Goal: Task Accomplishment & Management: Manage account settings

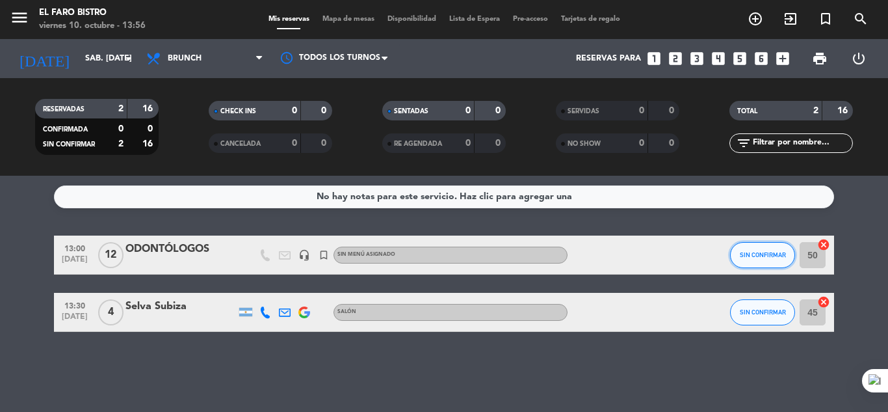
click at [758, 252] on span "SIN CONFIRMAR" at bounding box center [763, 254] width 46 height 7
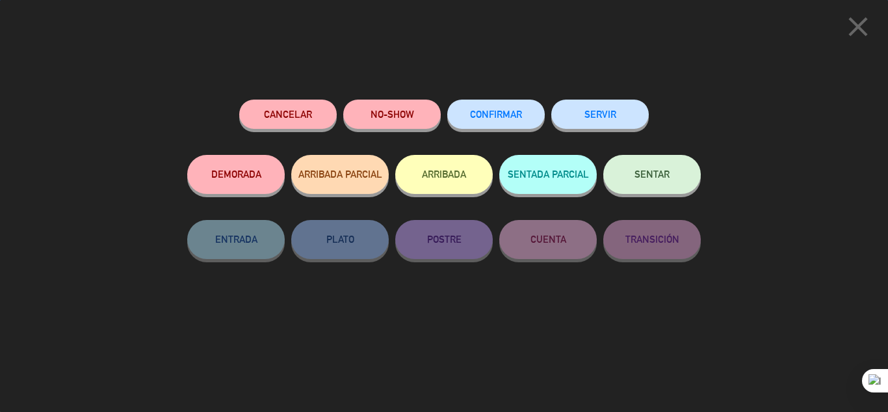
click at [600, 108] on button "SERVIR" at bounding box center [600, 113] width 98 height 29
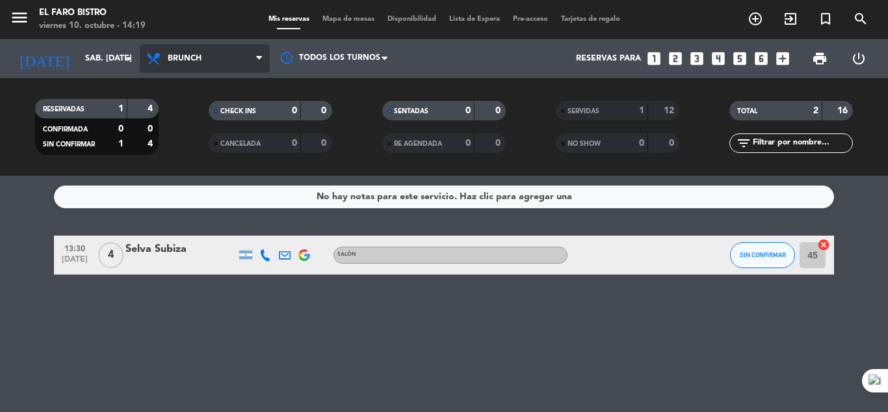
click at [198, 51] on span "Brunch" at bounding box center [205, 58] width 130 height 29
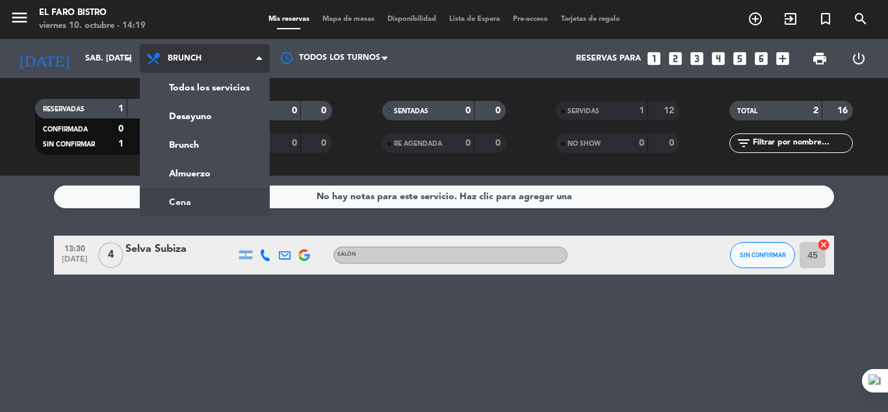
click at [204, 211] on ng-component "menu El Faro Bistro viernes 10. octubre - 14:19 Mis reservas Mapa de mesas Disp…" at bounding box center [444, 206] width 888 height 412
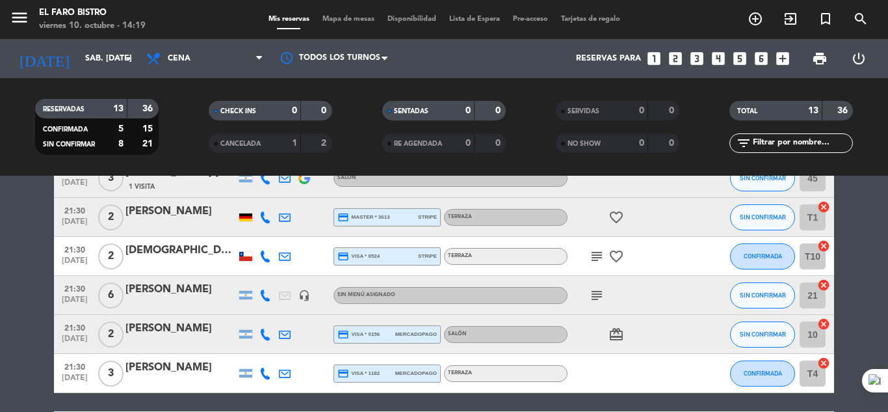
scroll to position [130, 0]
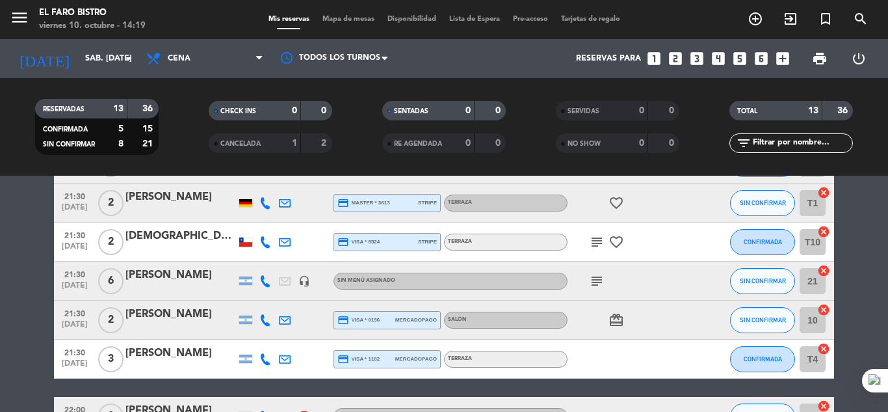
click at [680, 59] on icon "looks_two" at bounding box center [675, 58] width 17 height 17
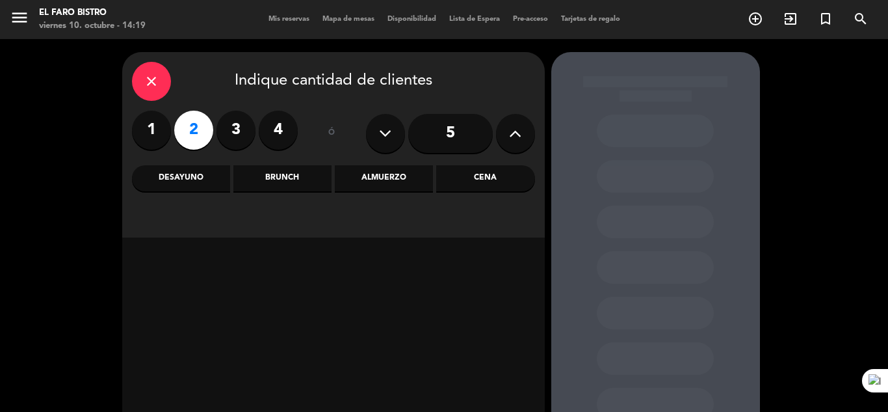
click at [479, 174] on div "Cena" at bounding box center [485, 178] width 98 height 26
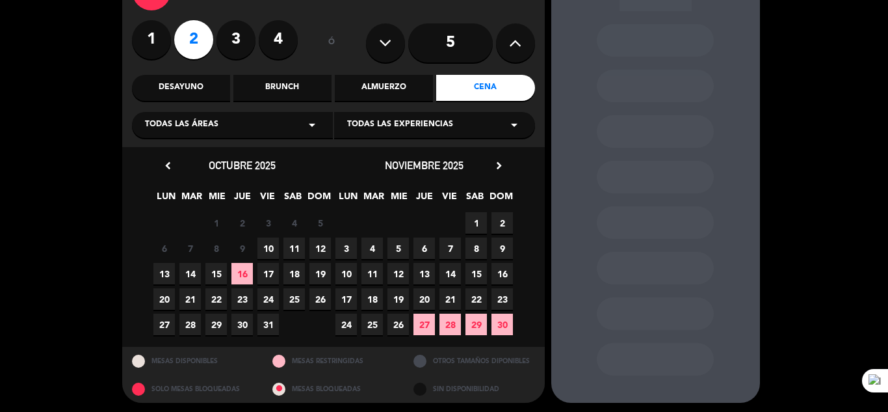
scroll to position [94, 0]
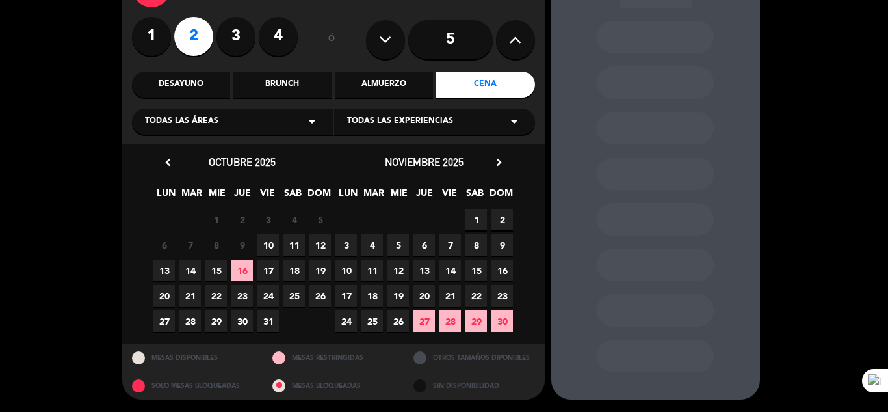
click at [272, 250] on span "10" at bounding box center [268, 244] width 21 height 21
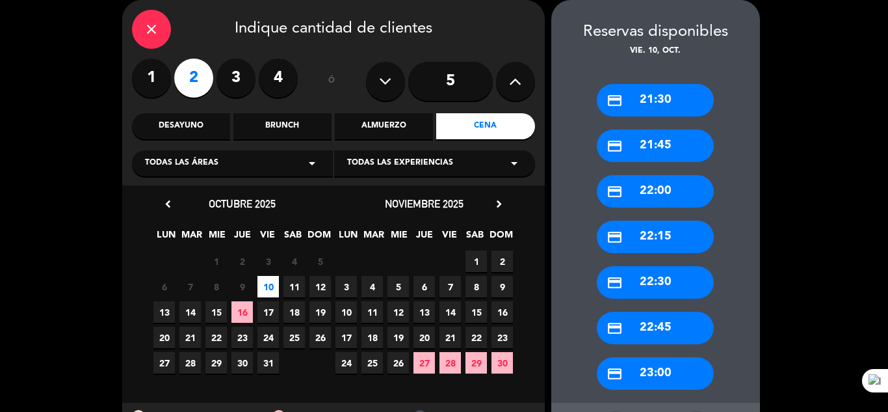
click at [665, 105] on div "credit_card 21:30" at bounding box center [655, 100] width 117 height 33
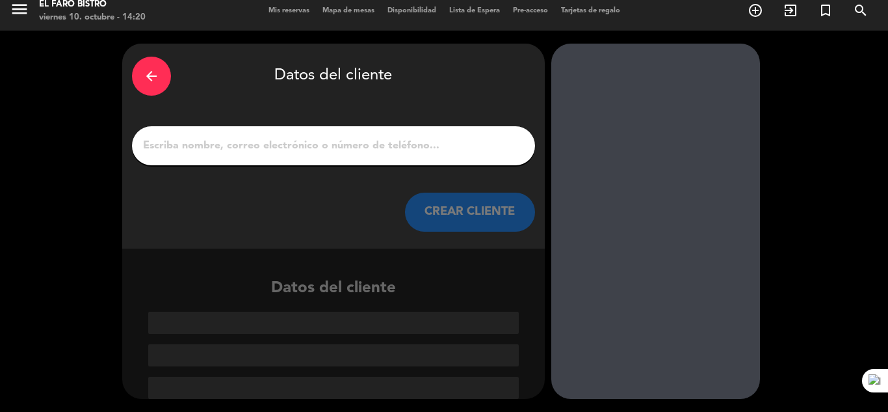
scroll to position [8, 0]
click at [298, 148] on input "1" at bounding box center [334, 146] width 384 height 18
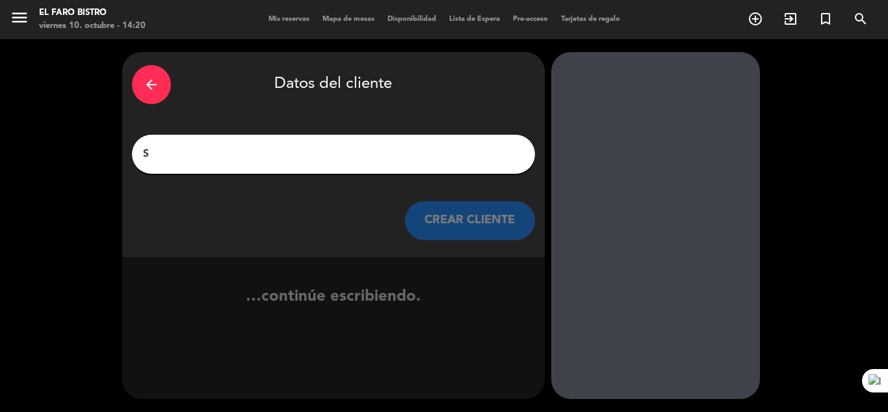
scroll to position [0, 0]
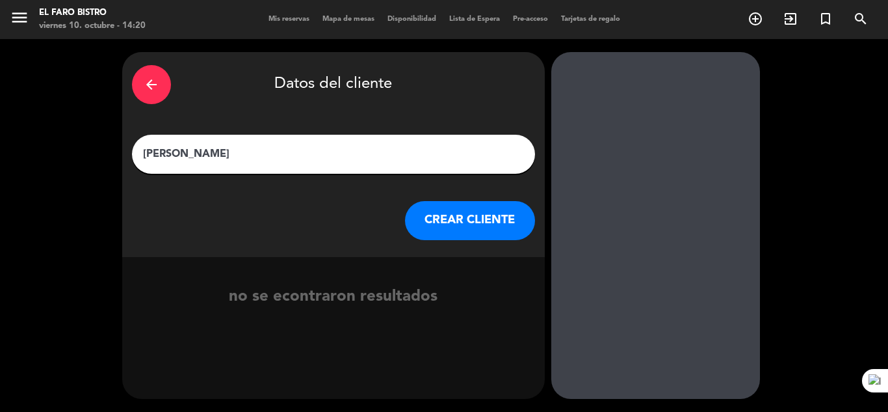
type input "[PERSON_NAME]"
click at [465, 226] on button "CREAR CLIENTE" at bounding box center [470, 220] width 130 height 39
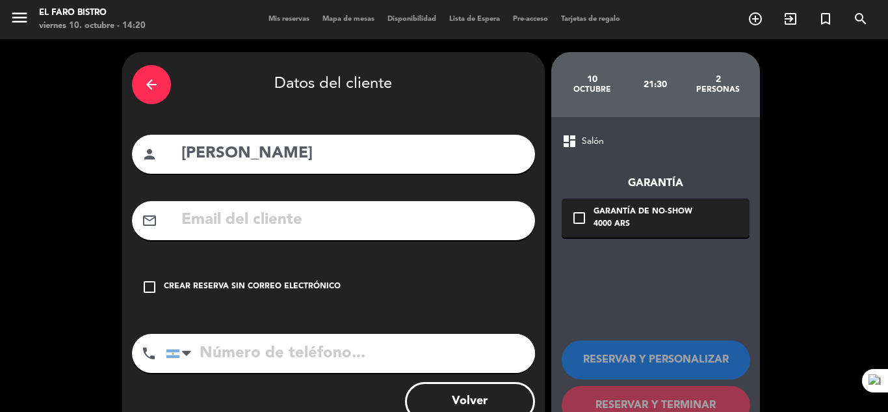
click at [239, 356] on input "tel" at bounding box center [350, 353] width 369 height 39
type input "3416944406"
click at [239, 217] on input "text" at bounding box center [352, 220] width 345 height 27
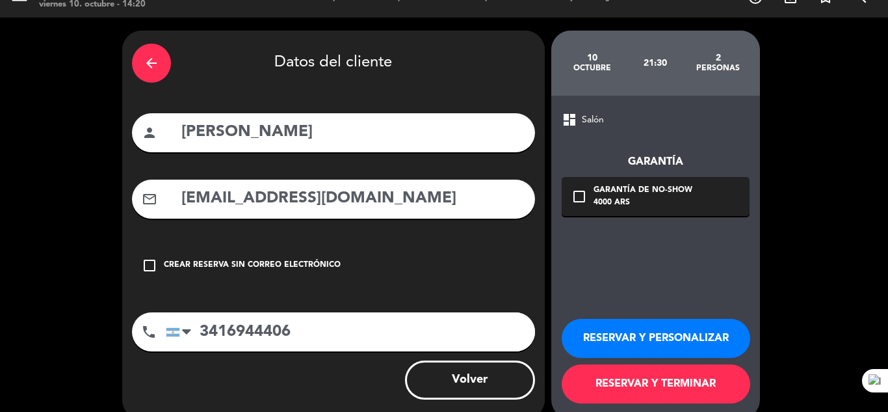
scroll to position [42, 0]
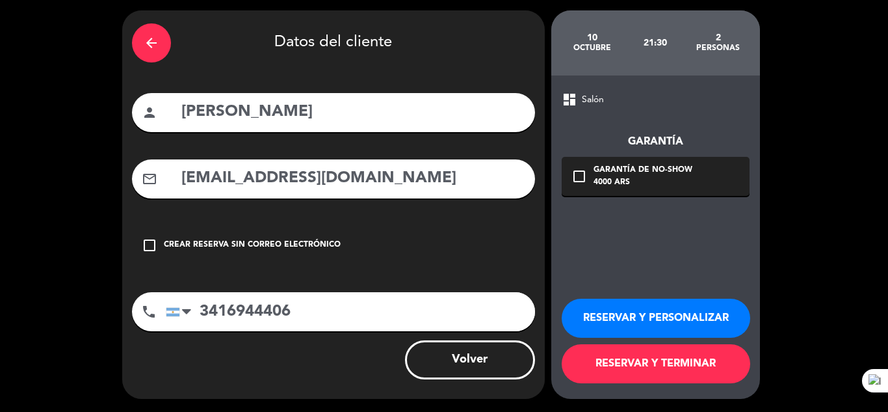
type input "SERGIOROGELIOPETRONI1984@HOTMAIL.COM"
click at [654, 358] on button "RESERVAR Y TERMINAR" at bounding box center [656, 363] width 189 height 39
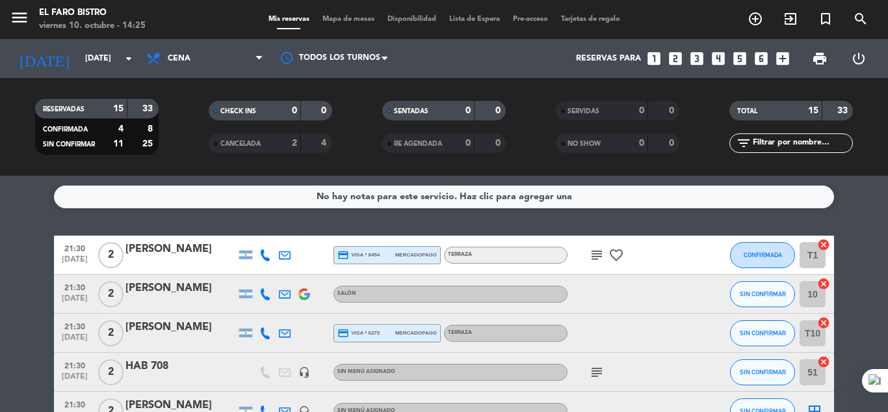
click at [598, 254] on icon "subject" at bounding box center [597, 255] width 16 height 16
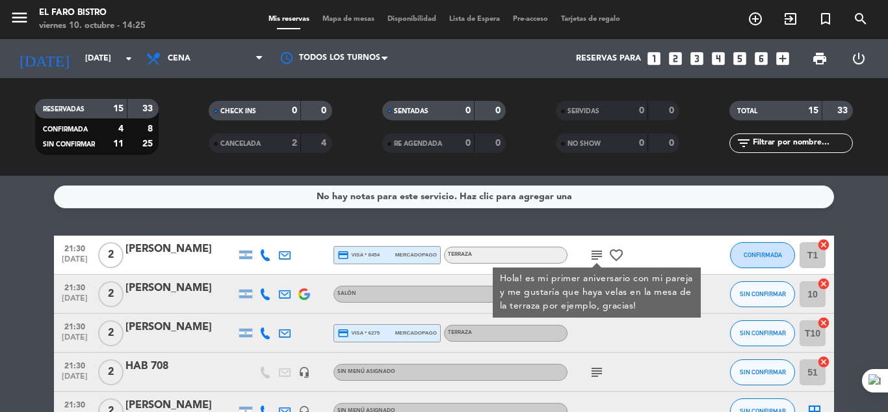
click at [667, 250] on div "subject Hola! es mi primer aniversario con mi pareja y me gustaría que haya vel…" at bounding box center [626, 254] width 117 height 38
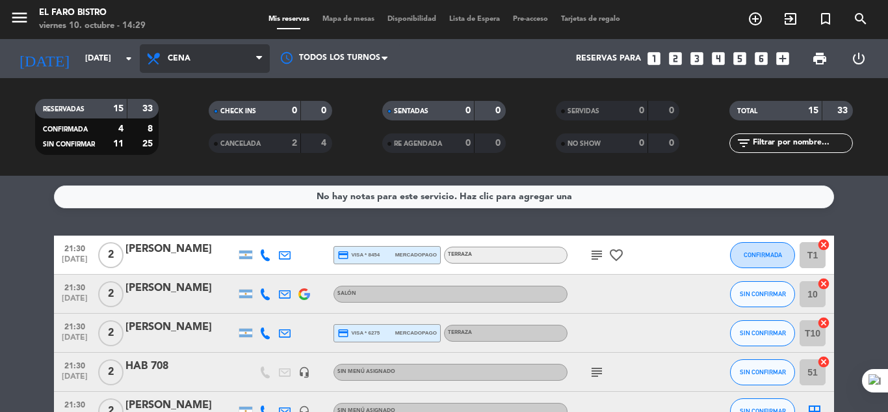
click at [198, 66] on span "Cena" at bounding box center [205, 58] width 130 height 29
click at [204, 150] on div "menu El Faro Bistro [DATE] 10. octubre - 14:29 Mis reservas Mapa de mesas Dispo…" at bounding box center [444, 88] width 888 height 176
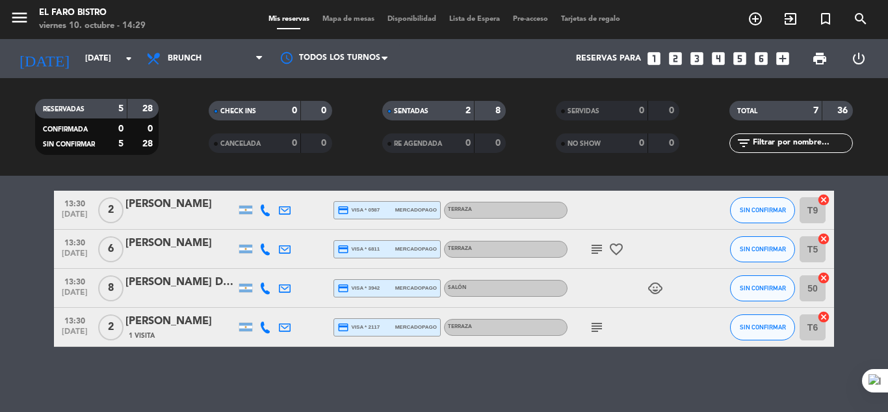
scroll to position [115, 0]
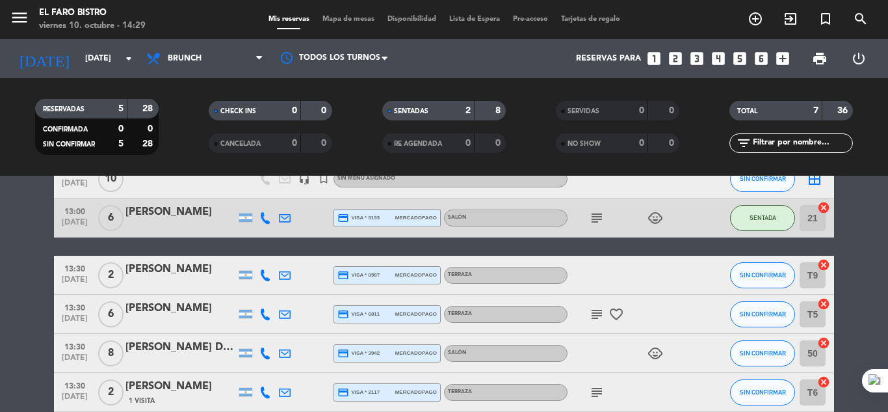
click at [195, 274] on div "[PERSON_NAME]" at bounding box center [181, 269] width 111 height 17
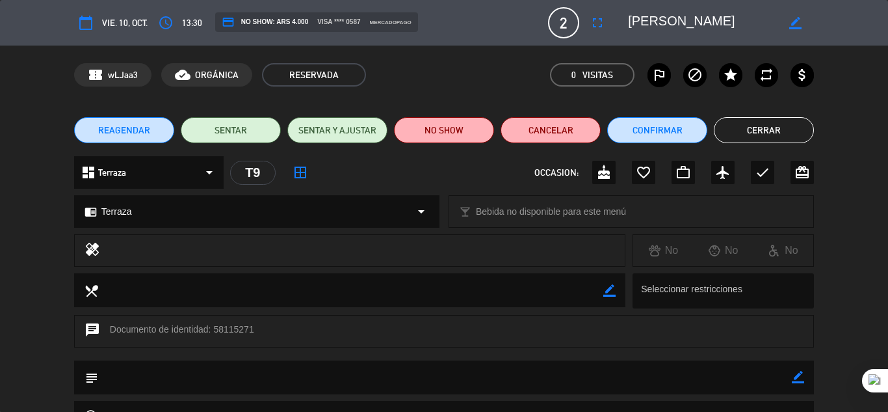
click at [790, 138] on button "Cerrar" at bounding box center [764, 130] width 100 height 26
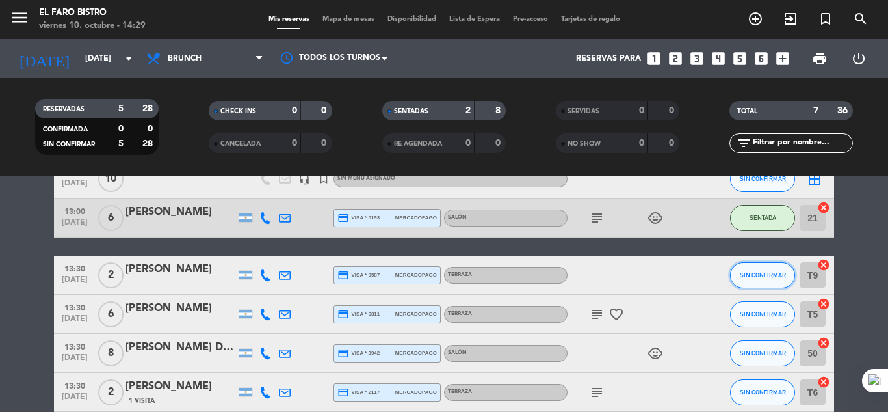
click at [780, 278] on button "SIN CONFIRMAR" at bounding box center [762, 275] width 65 height 26
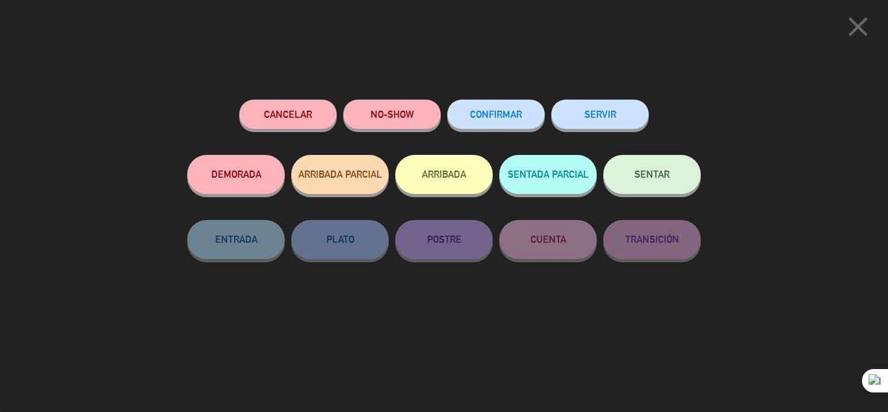
click at [596, 116] on button "SERVIR" at bounding box center [600, 113] width 98 height 29
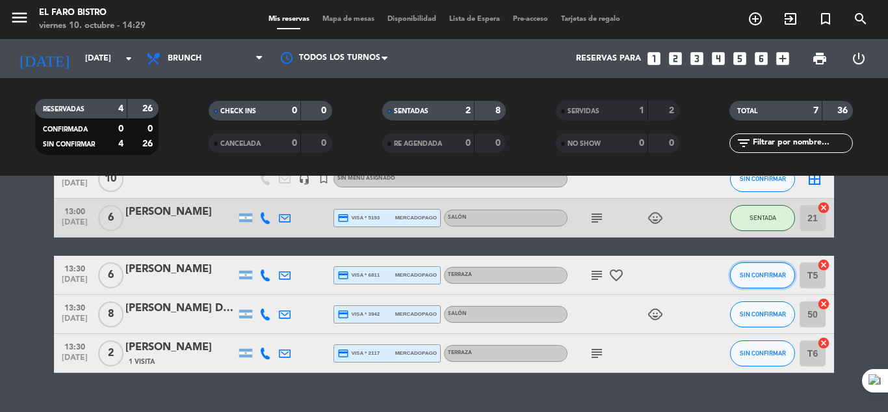
click at [769, 273] on span "SIN CONFIRMAR" at bounding box center [763, 274] width 46 height 7
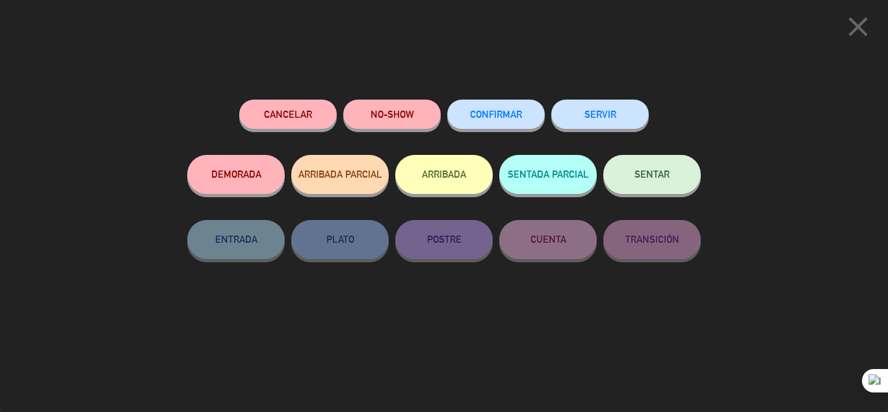
click at [602, 107] on button "SERVIR" at bounding box center [600, 113] width 98 height 29
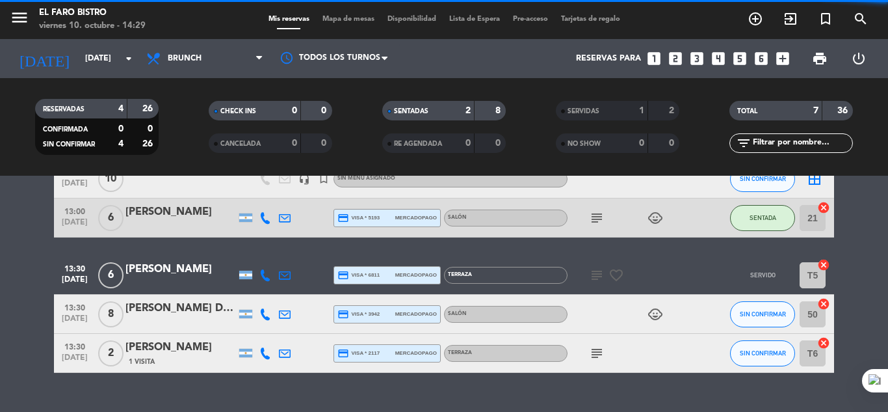
scroll to position [102, 0]
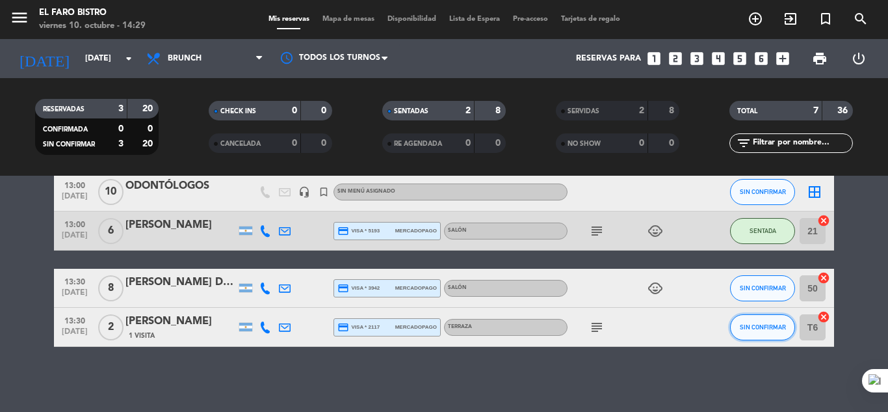
click at [776, 326] on span "SIN CONFIRMAR" at bounding box center [763, 326] width 46 height 7
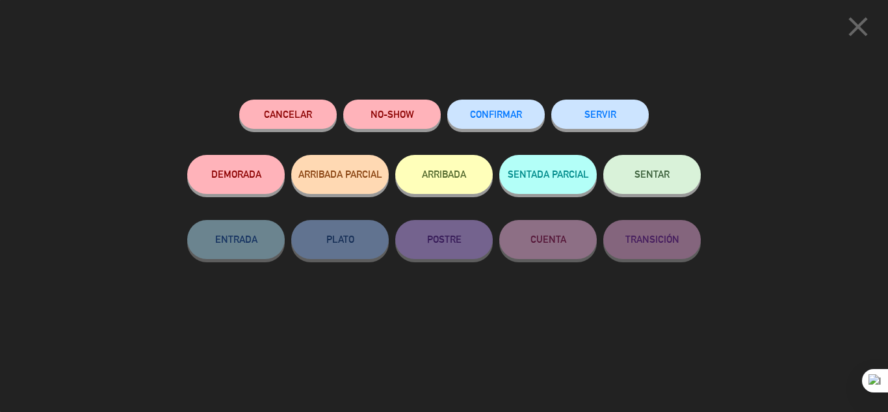
click at [592, 120] on button "SERVIR" at bounding box center [600, 113] width 98 height 29
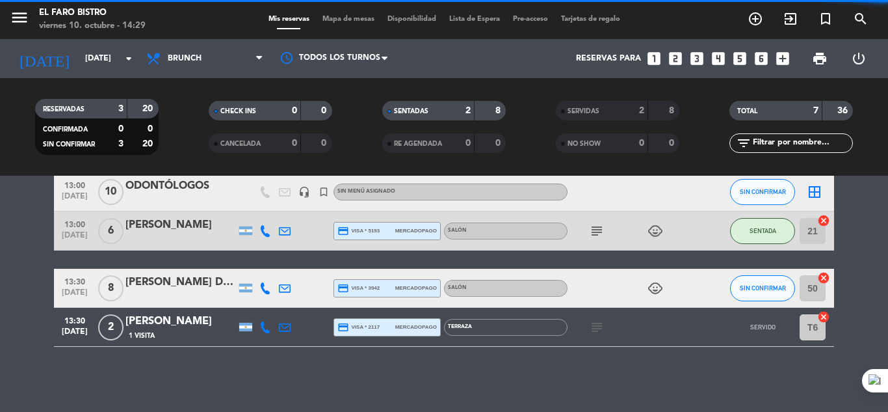
scroll to position [63, 0]
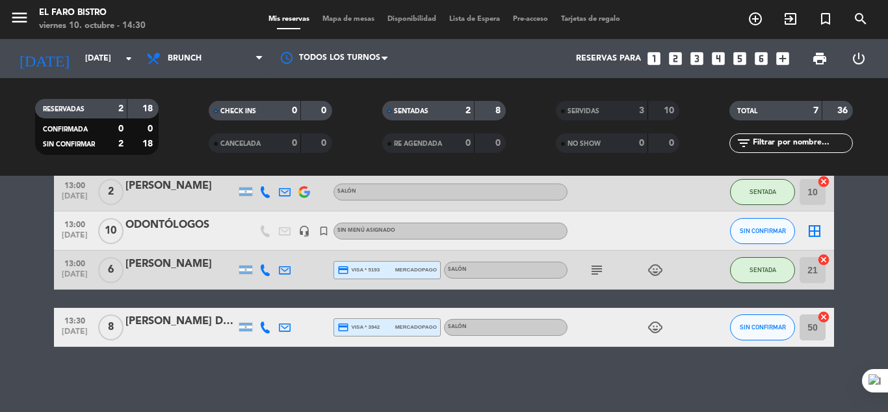
click at [602, 269] on icon "subject" at bounding box center [597, 270] width 16 height 16
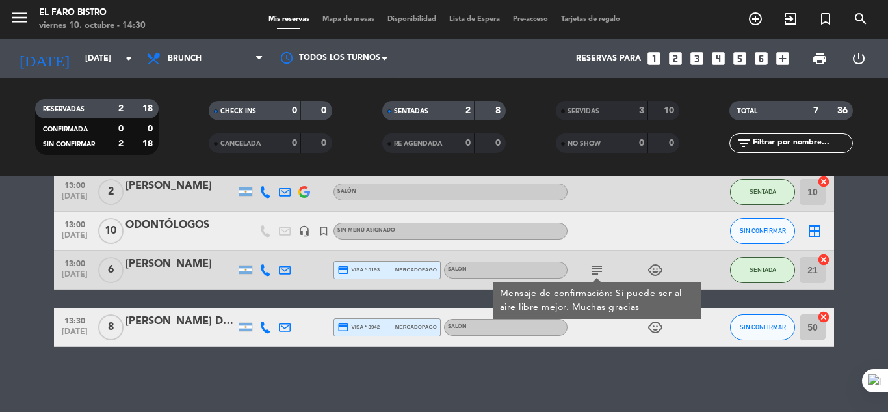
click at [612, 215] on div at bounding box center [626, 230] width 117 height 38
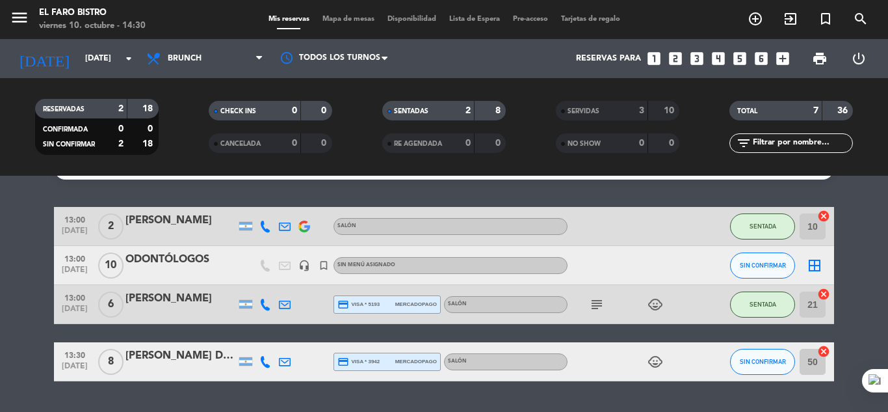
scroll to position [0, 0]
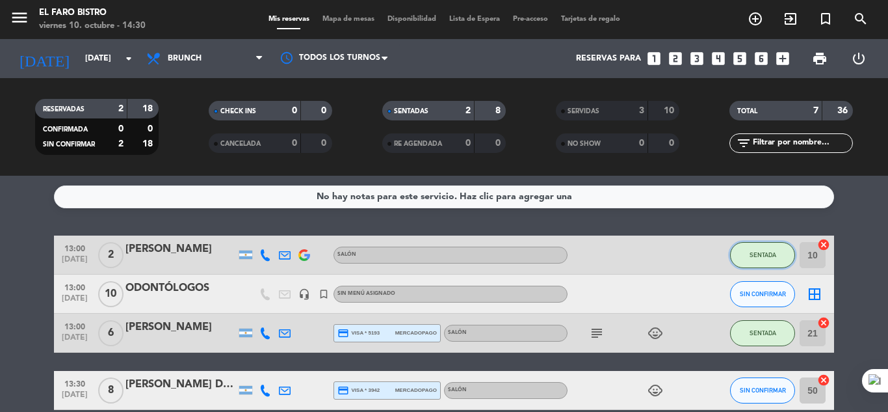
click at [777, 259] on button "SENTADA" at bounding box center [762, 255] width 65 height 26
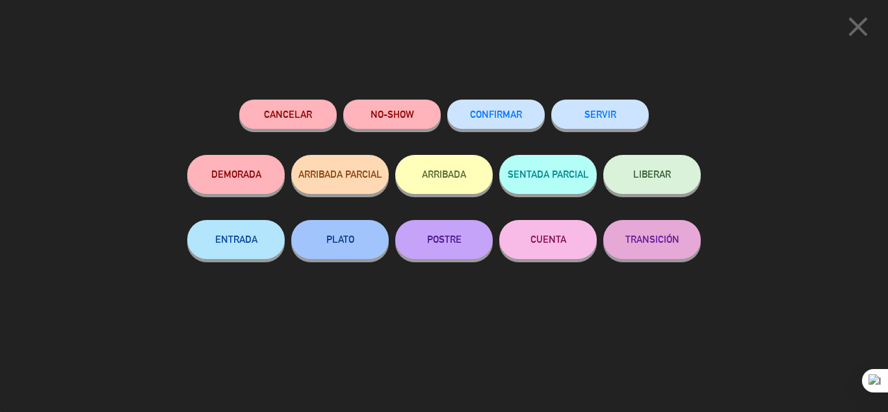
click at [598, 119] on button "SERVIR" at bounding box center [600, 113] width 98 height 29
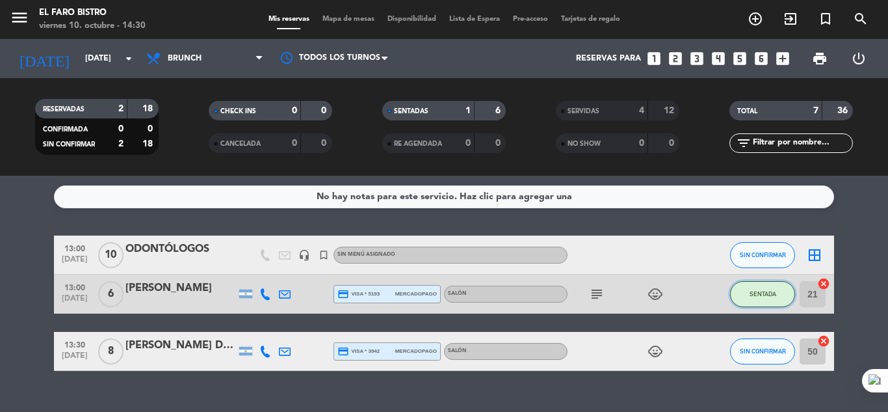
click at [780, 300] on button "SENTADA" at bounding box center [762, 294] width 65 height 26
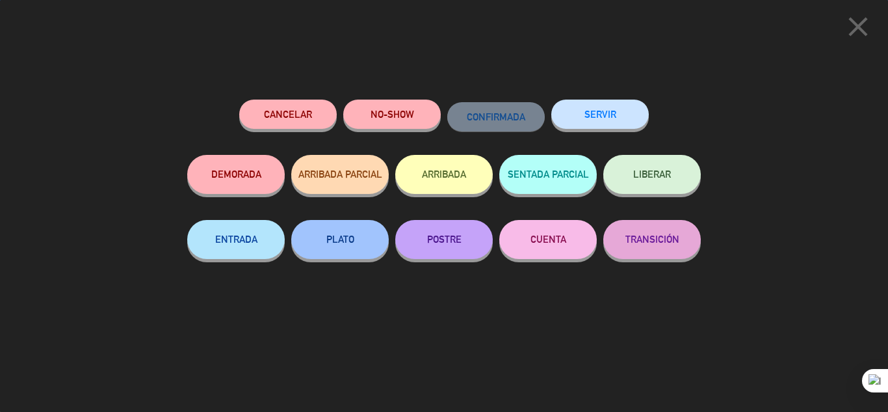
click at [617, 113] on button "SERVIR" at bounding box center [600, 113] width 98 height 29
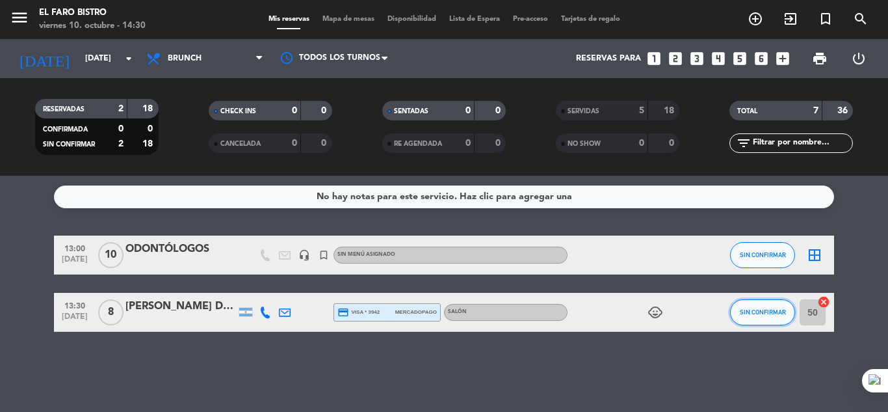
click at [762, 315] on span "SIN CONFIRMAR" at bounding box center [763, 311] width 46 height 7
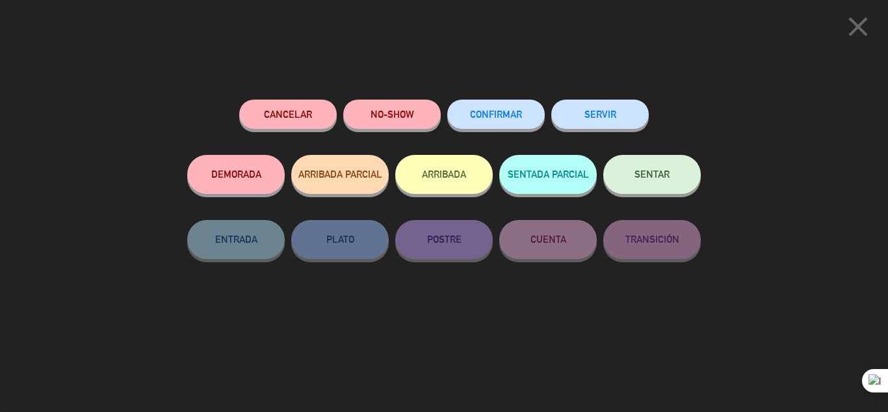
click at [592, 116] on button "SERVIR" at bounding box center [600, 113] width 98 height 29
